Goal: Task Accomplishment & Management: Manage account settings

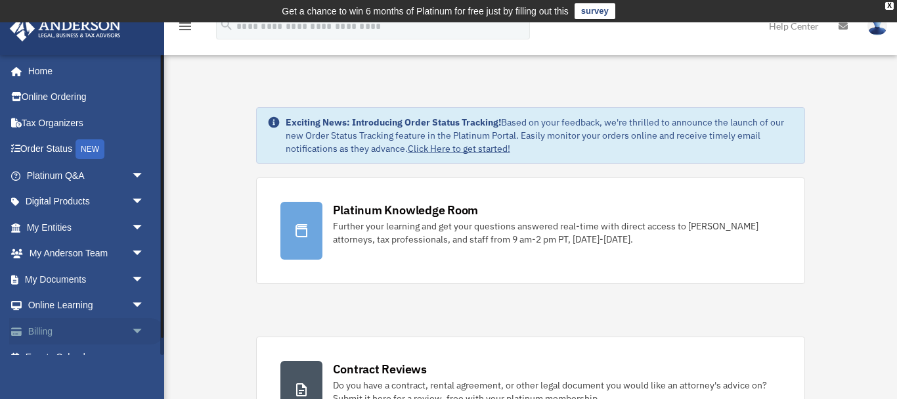
click at [43, 322] on link "Billing arrow_drop_down" at bounding box center [86, 331] width 155 height 26
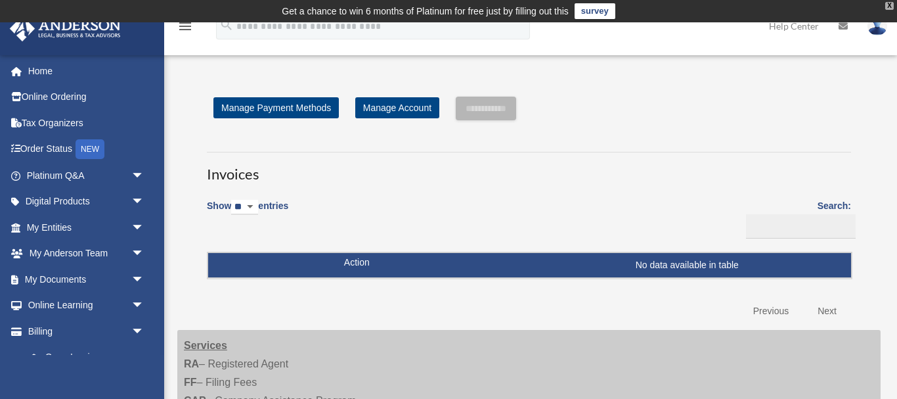
click at [888, 7] on div "X" at bounding box center [890, 6] width 9 height 8
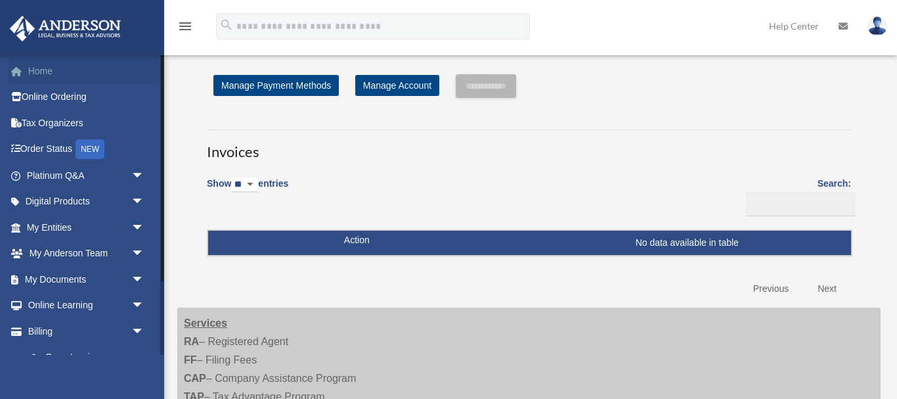
click at [34, 72] on link "Home" at bounding box center [86, 71] width 155 height 26
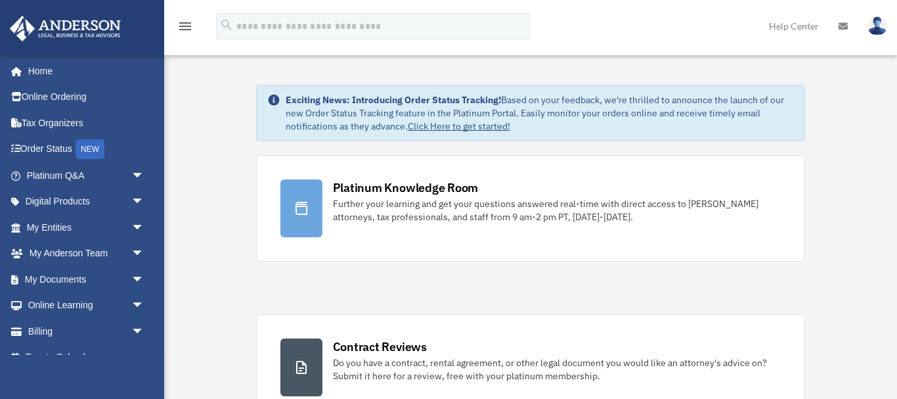
click at [880, 30] on img at bounding box center [878, 25] width 20 height 19
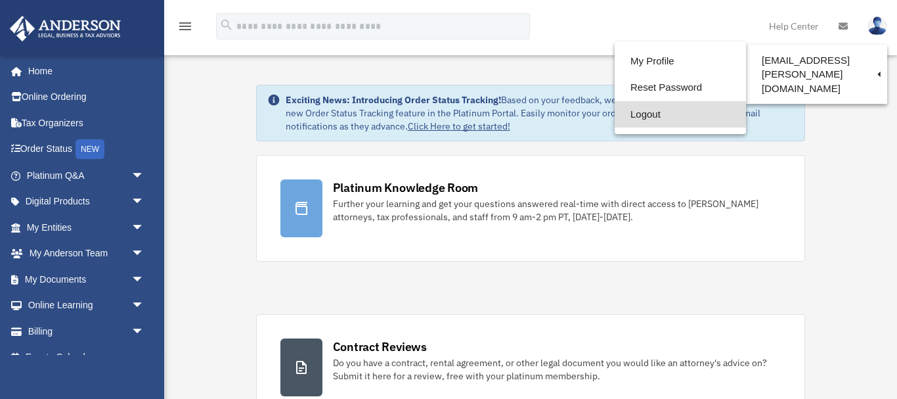
click at [635, 119] on link "Logout" at bounding box center [680, 114] width 131 height 27
